Goal: Task Accomplishment & Management: Use online tool/utility

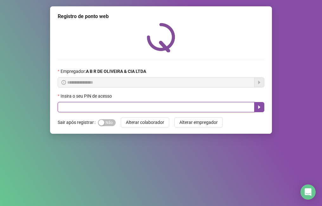
click at [82, 109] on input "text" at bounding box center [156, 107] width 197 height 10
type input "*****"
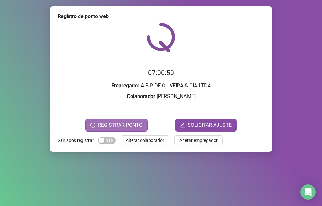
click at [97, 124] on button "REGISTRAR PONTO" at bounding box center [116, 125] width 62 height 13
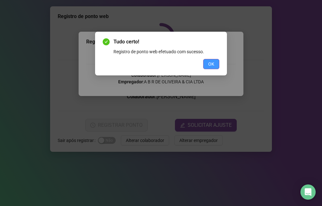
click at [210, 66] on span "OK" at bounding box center [211, 64] width 6 height 7
